Goal: Task Accomplishment & Management: Use online tool/utility

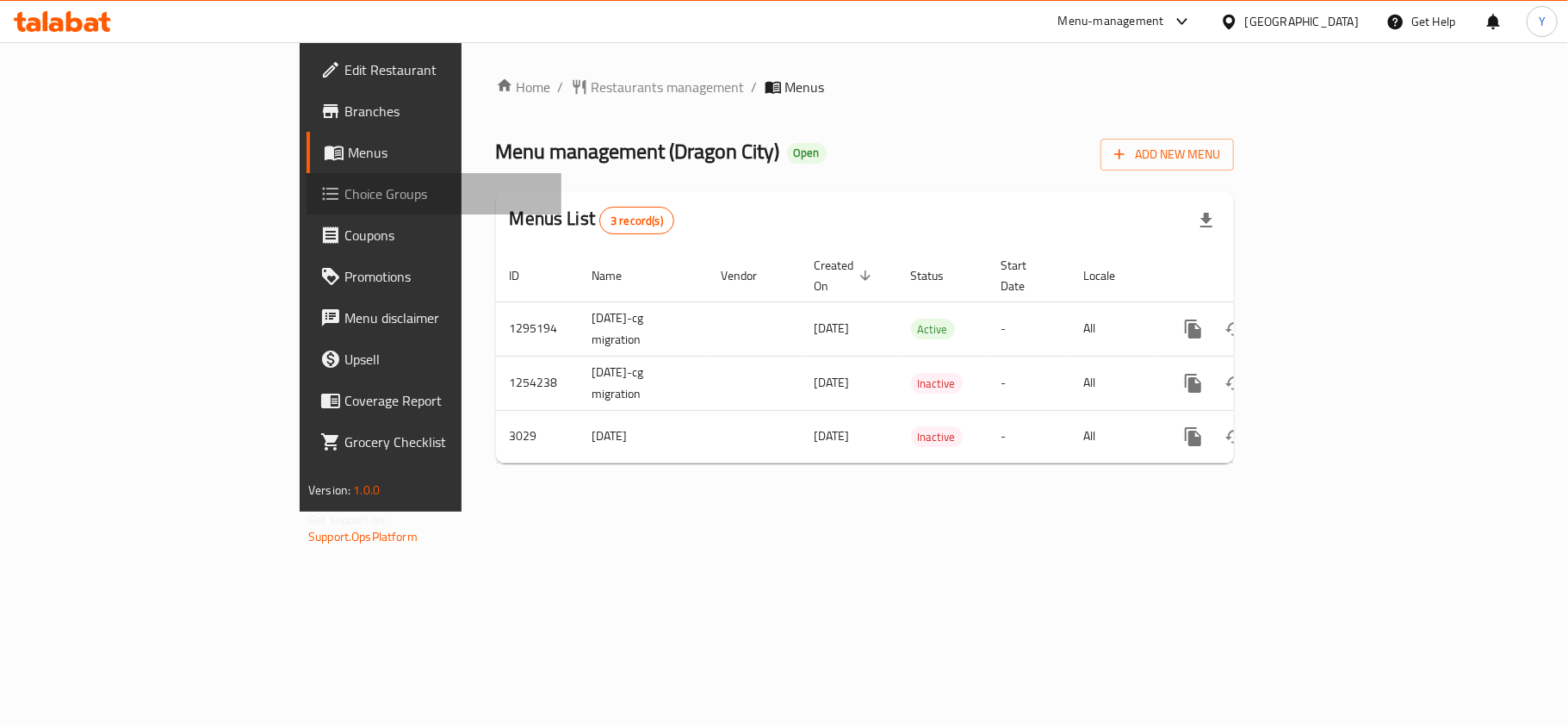
click at [344, 188] on span "Choice Groups" at bounding box center [446, 194] width 204 height 21
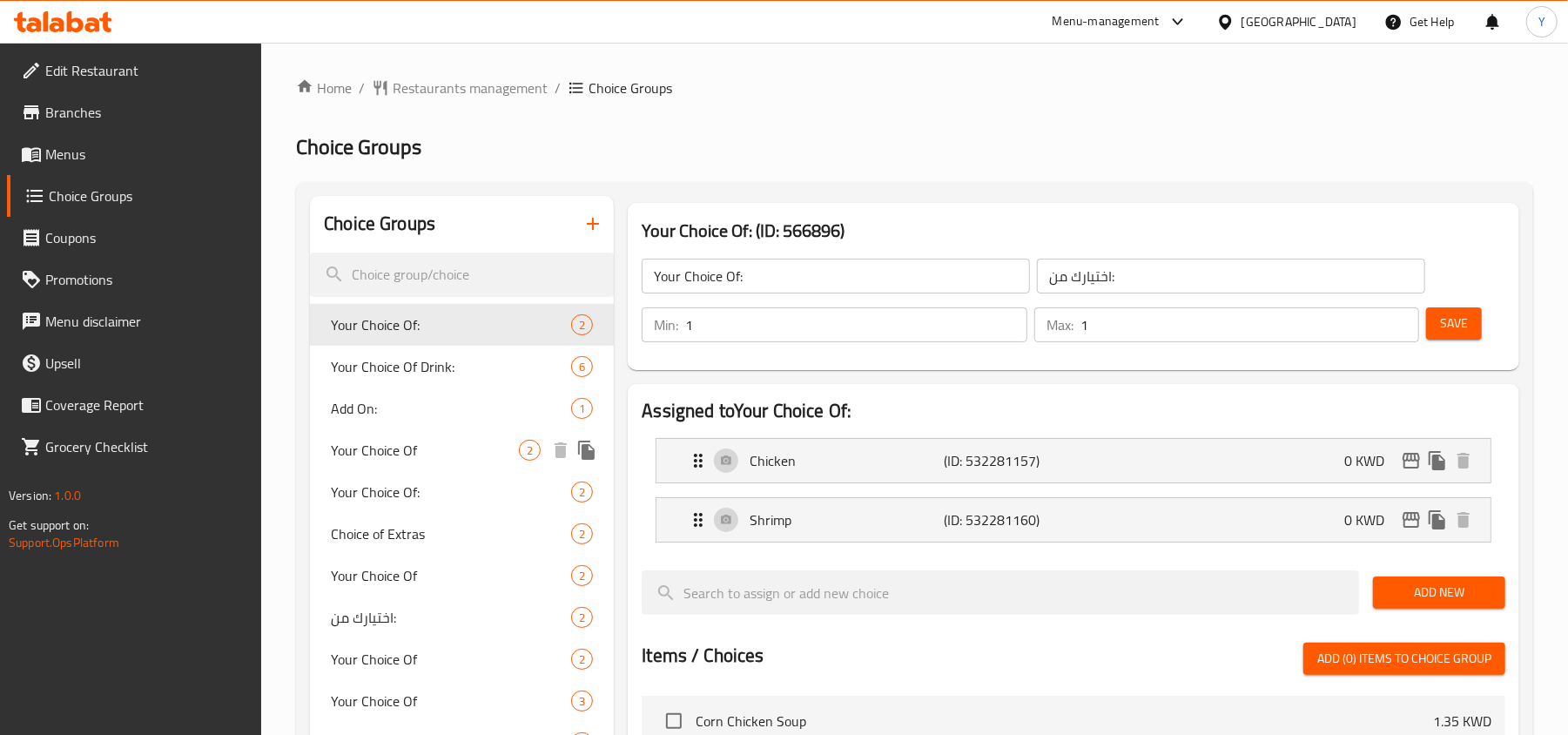
click at [412, 451] on span "Your Choice Of" at bounding box center [425, 450] width 188 height 21
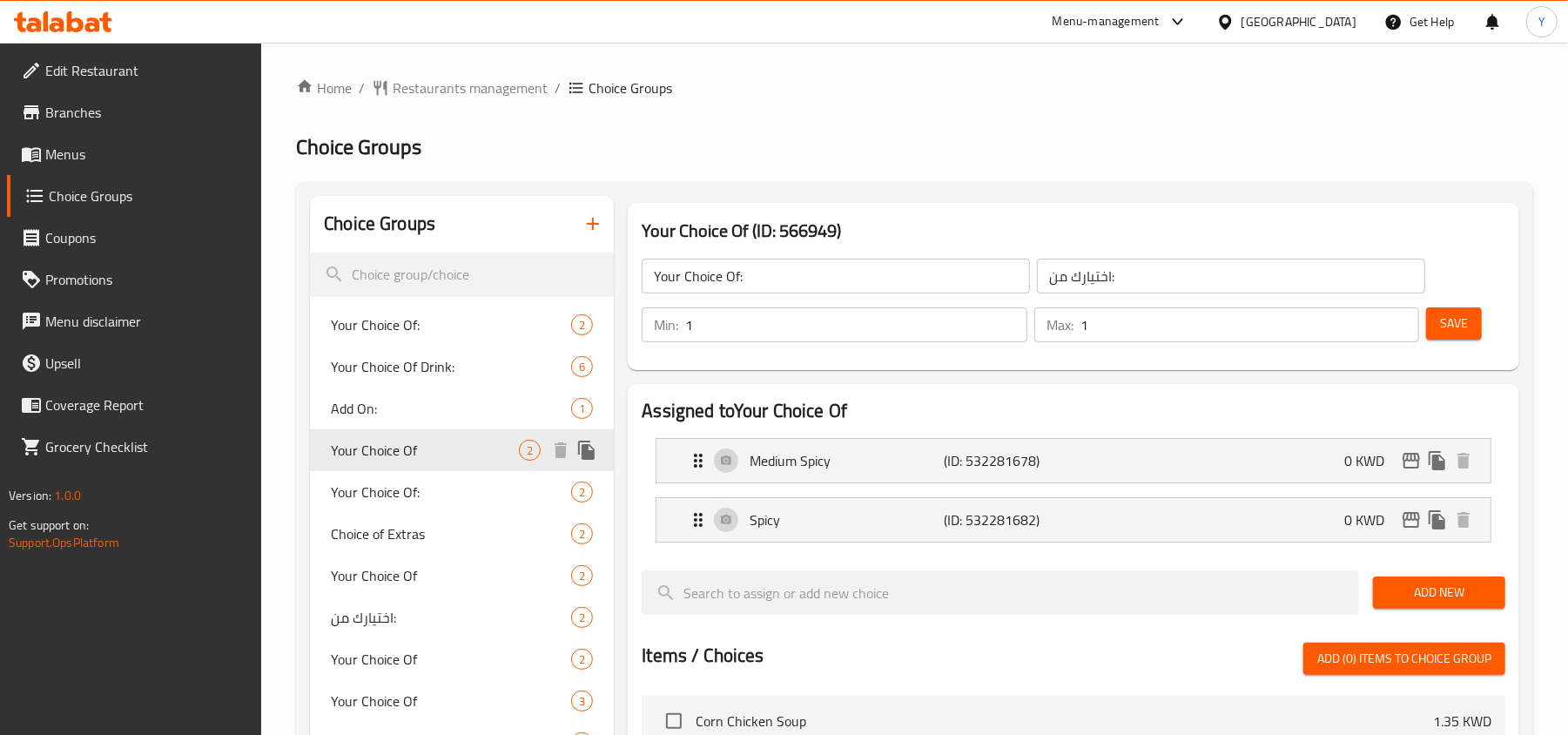
type input "Your Choice Of"
type input "إختيارك من:"
type input "1"
click at [1004, 320] on input "1" at bounding box center [856, 324] width 341 height 35
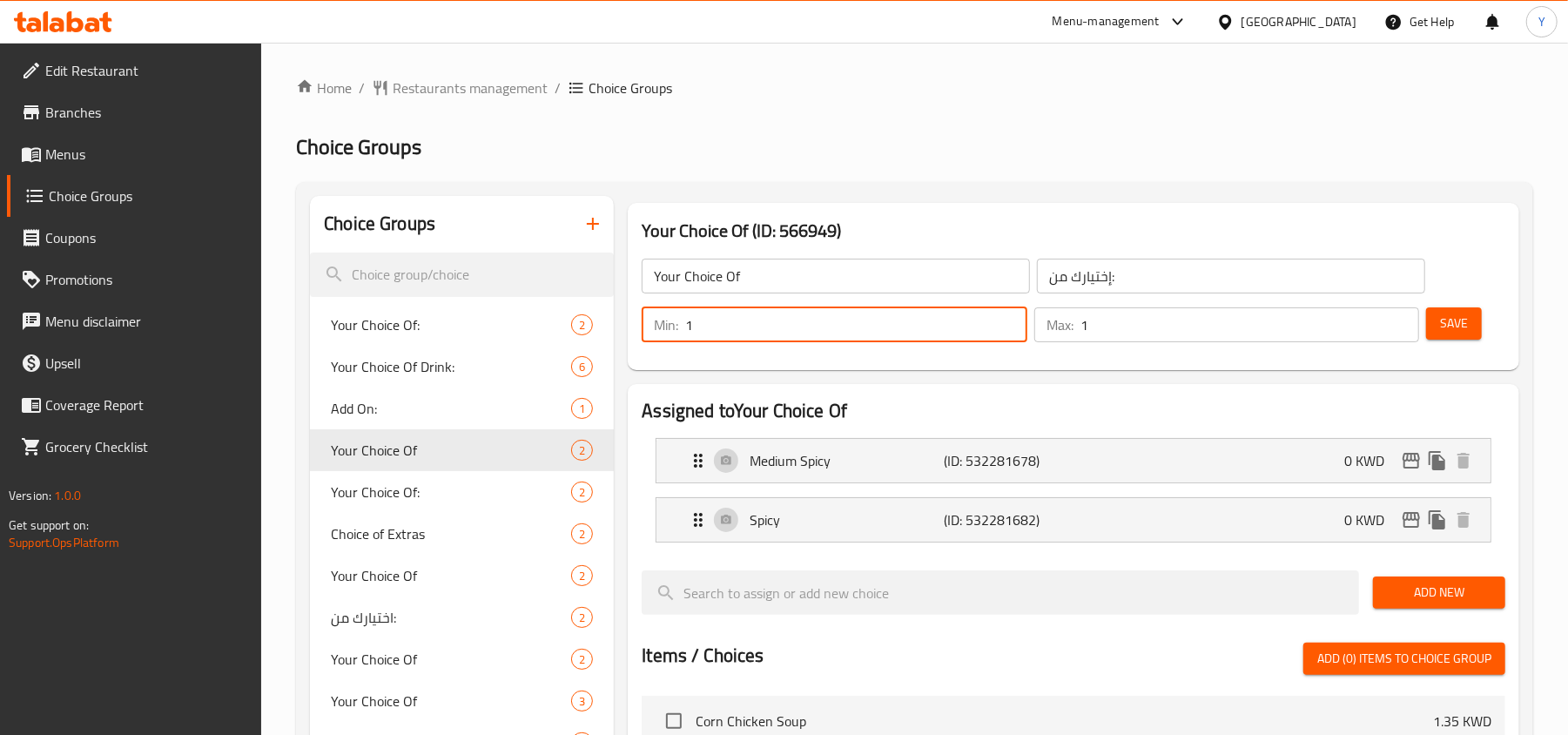
click at [1442, 332] on span "Save" at bounding box center [1454, 323] width 28 height 22
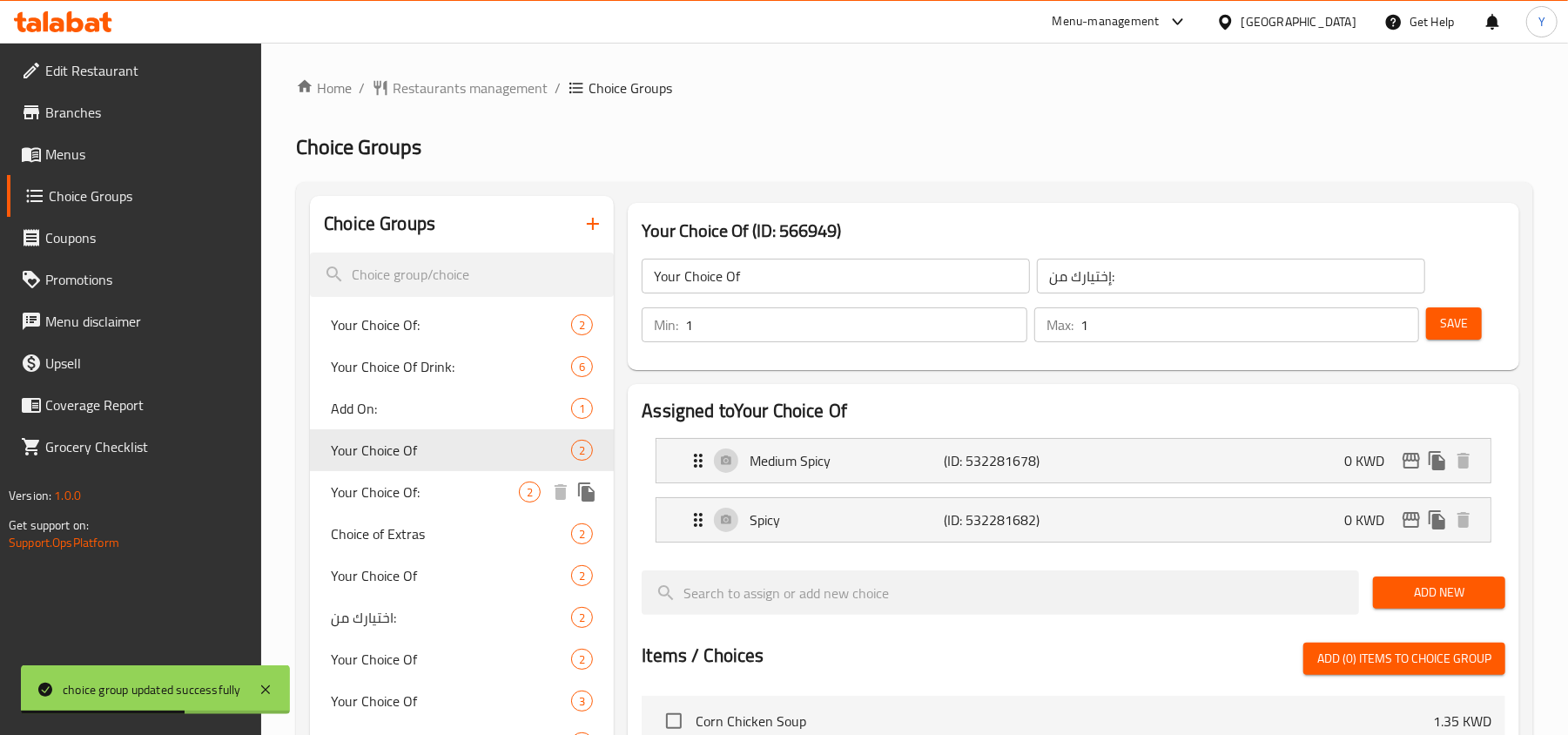
click at [434, 492] on span "Your Choice Of:" at bounding box center [425, 491] width 188 height 21
type input "Your Choice Of:"
type input "اختيارك من:"
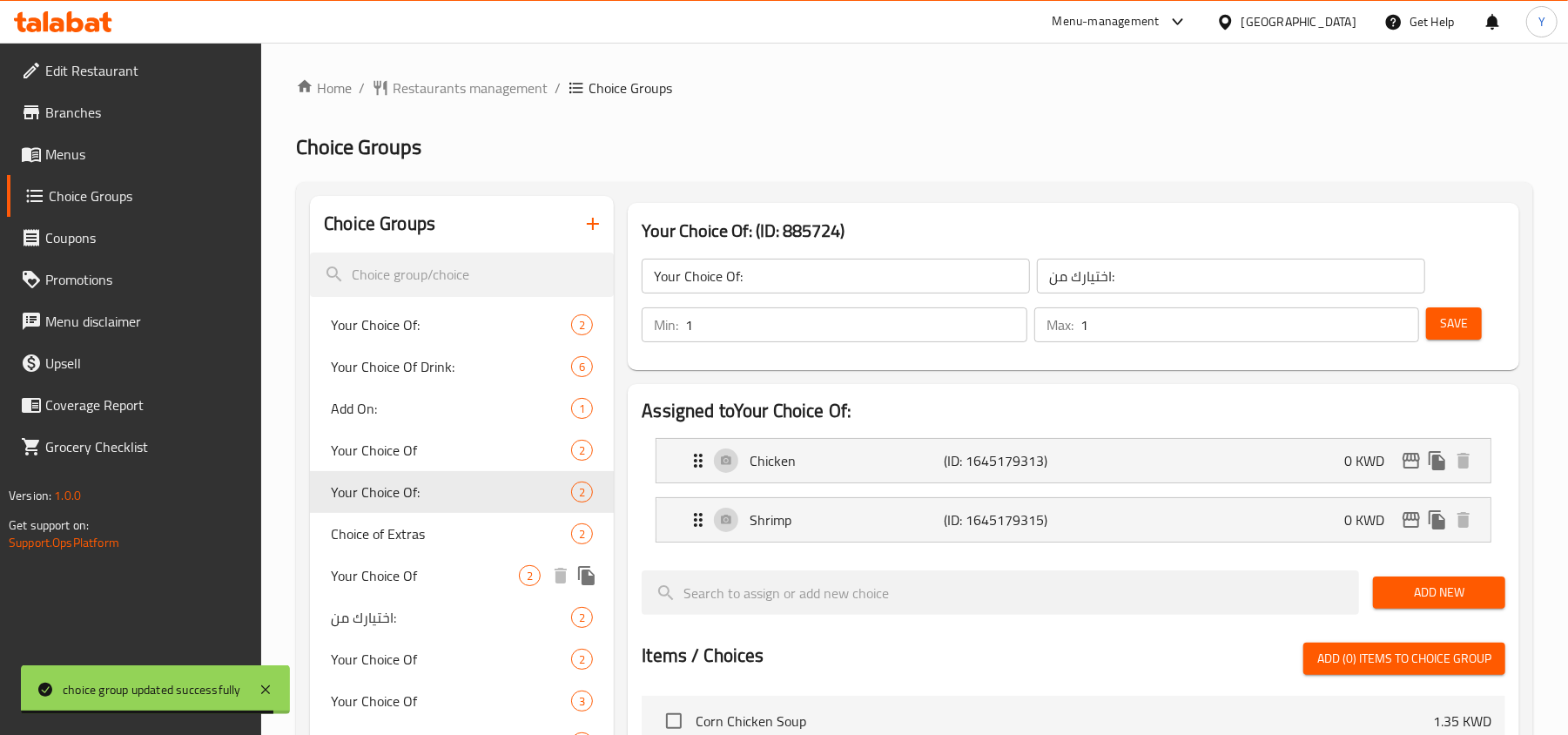
click at [426, 566] on span "Your Choice Of" at bounding box center [425, 576] width 188 height 21
type input "Your Choice Of"
type input "اختيارك من"
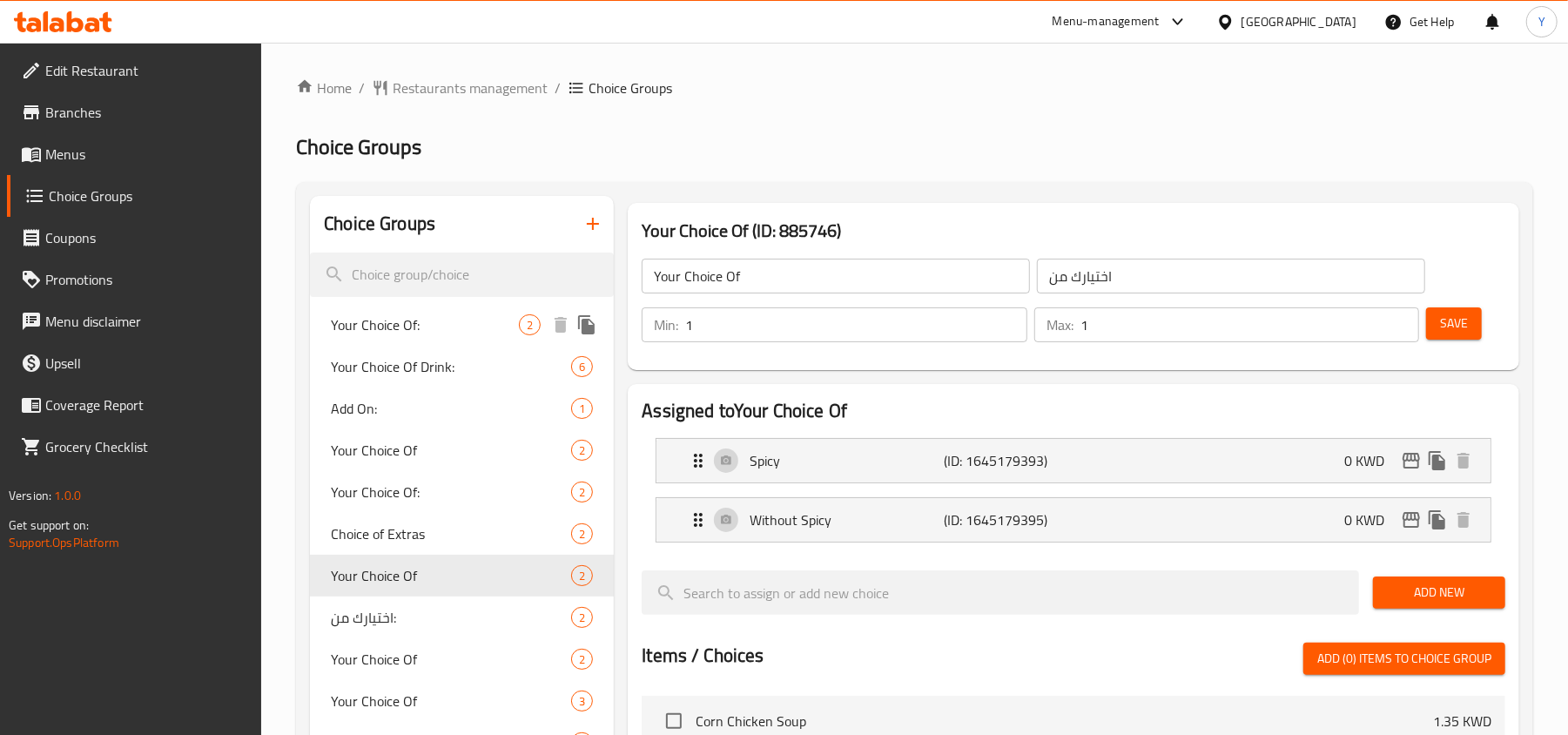
click at [455, 320] on span "Your Choice Of:" at bounding box center [425, 324] width 188 height 21
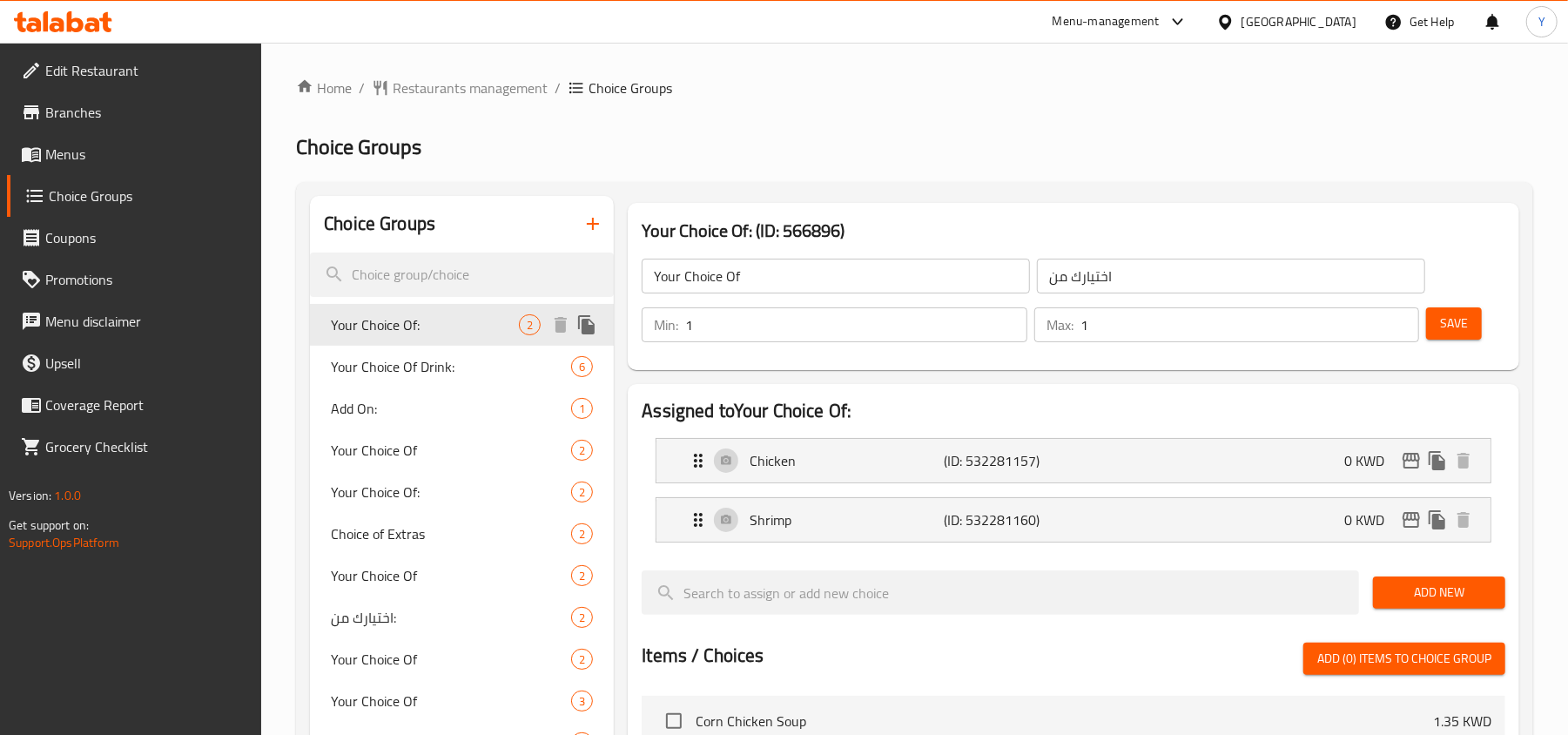
type input "Your Choice Of:"
type input "اختيارك من:"
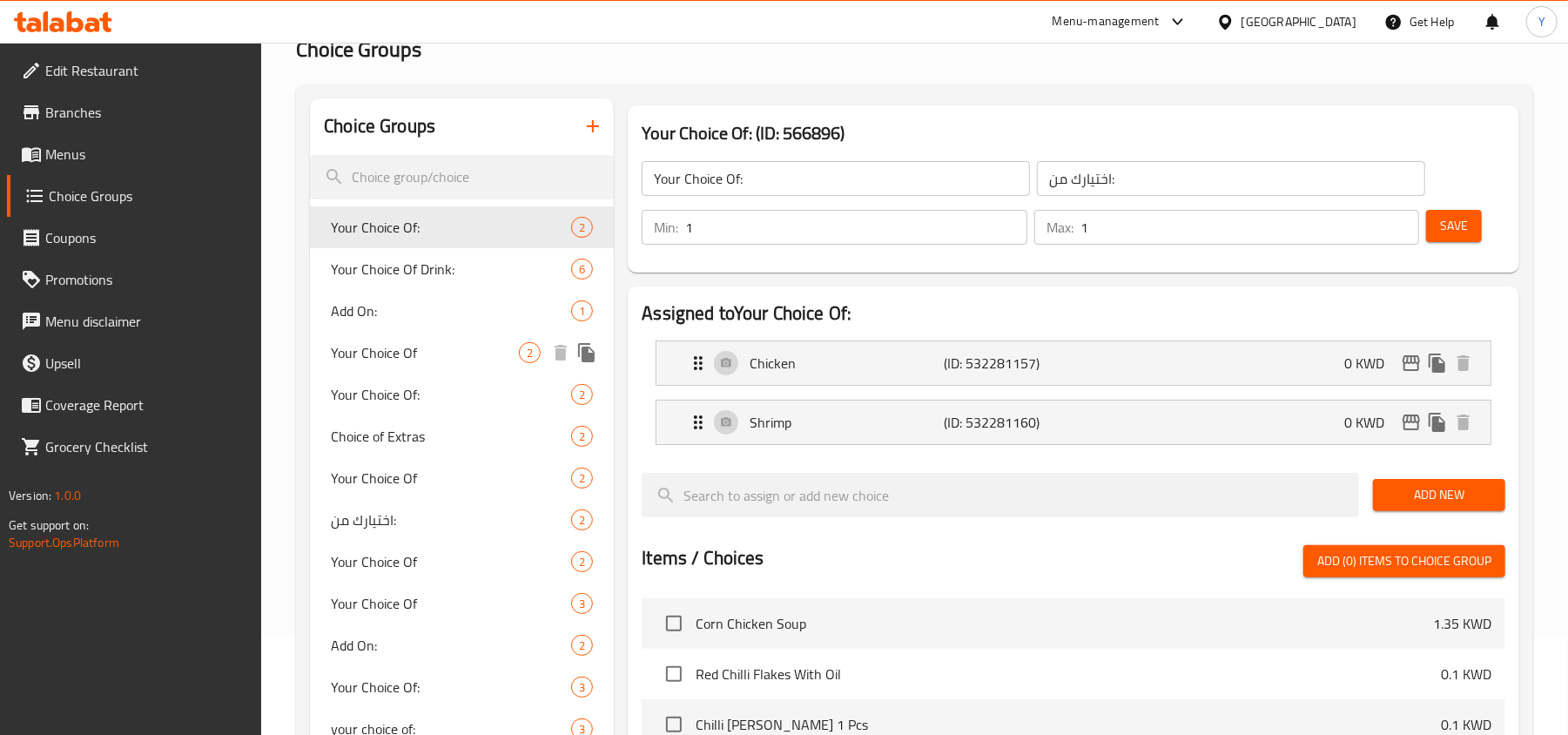
scroll to position [231, 0]
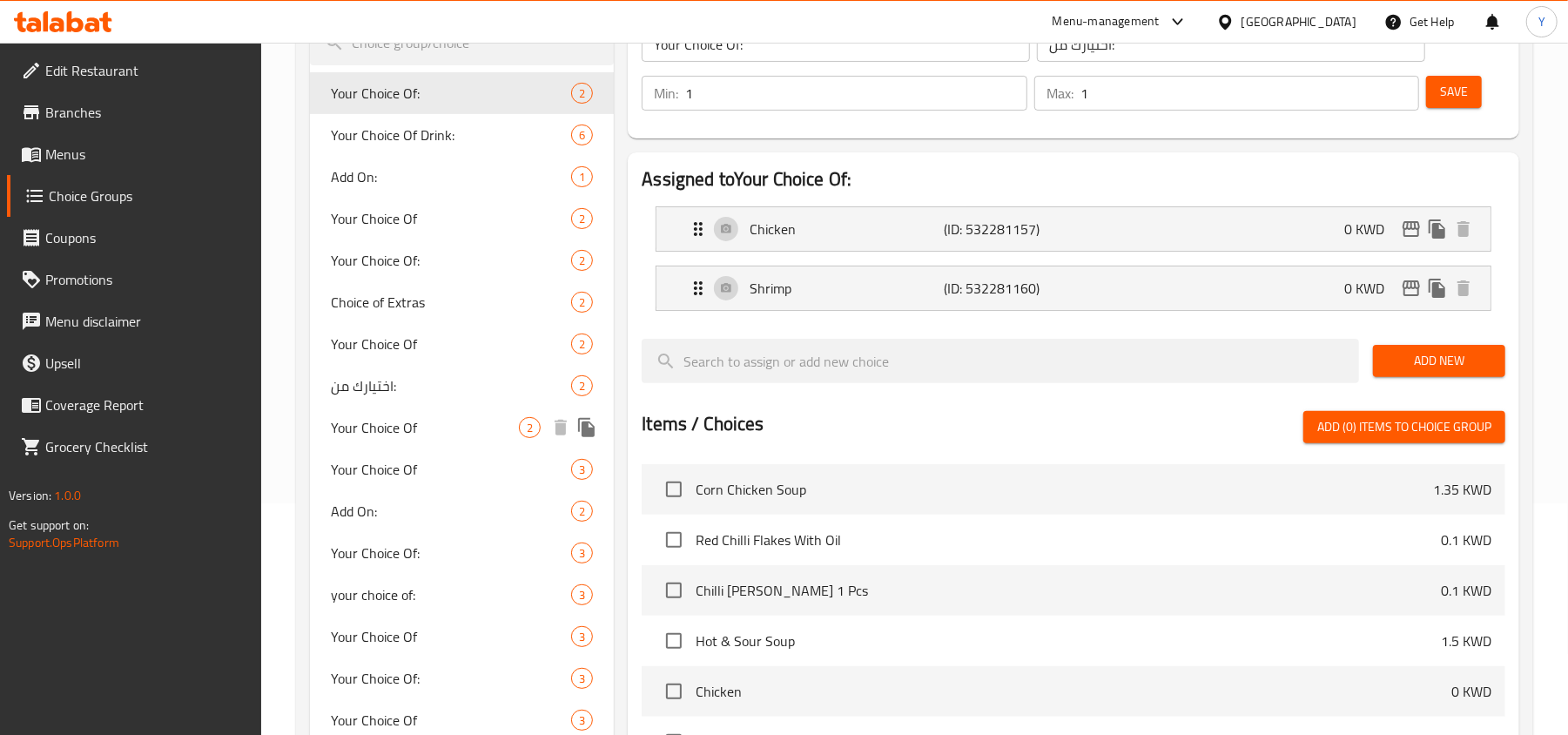
click at [456, 435] on span "Your Choice Of" at bounding box center [425, 427] width 188 height 21
type input "Your Choice Of"
type input "إختيارك من:"
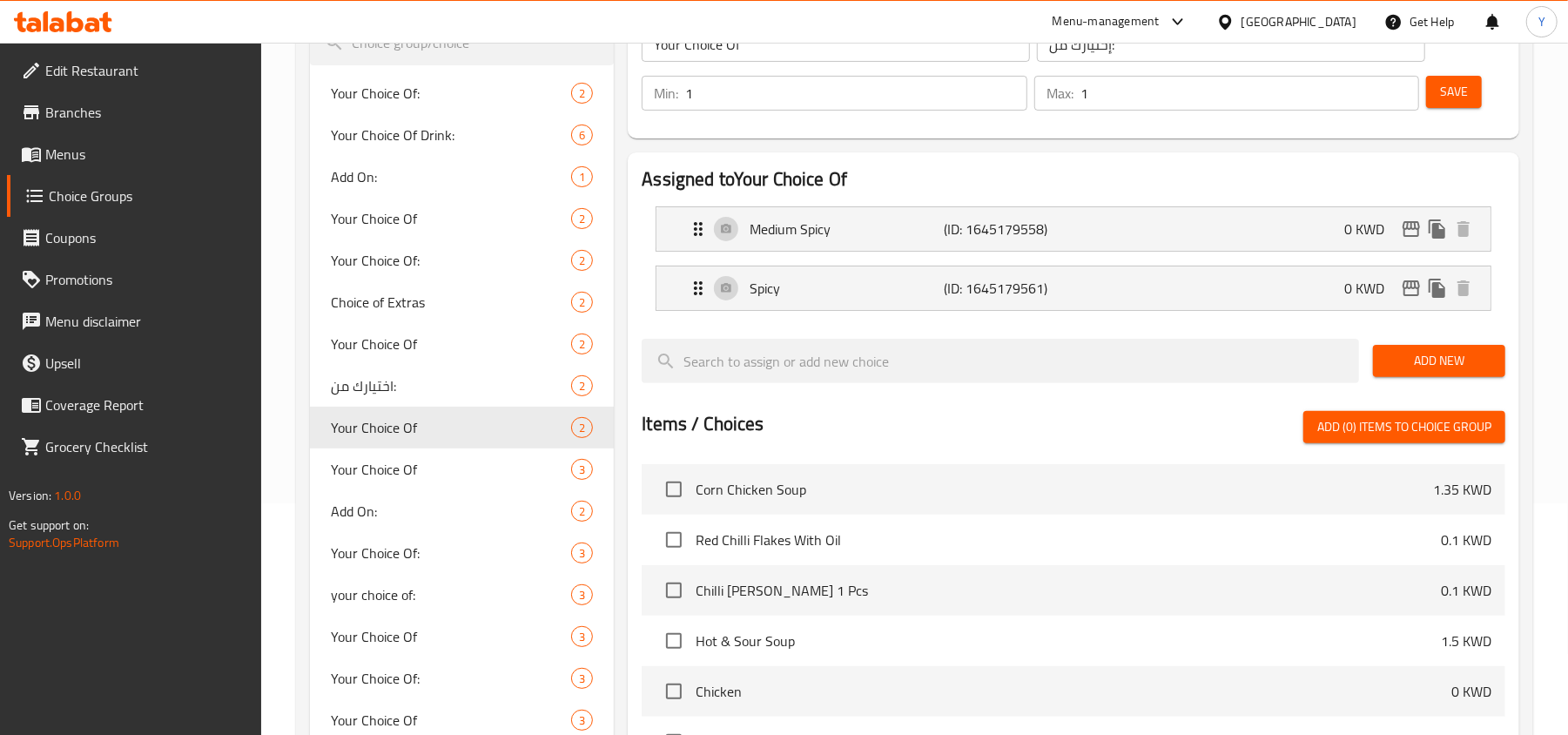
type input "1"
click at [1010, 84] on input "1" at bounding box center [856, 93] width 341 height 35
click at [1428, 88] on button "Save" at bounding box center [1454, 91] width 55 height 33
